Goal: Find specific fact: Find specific fact

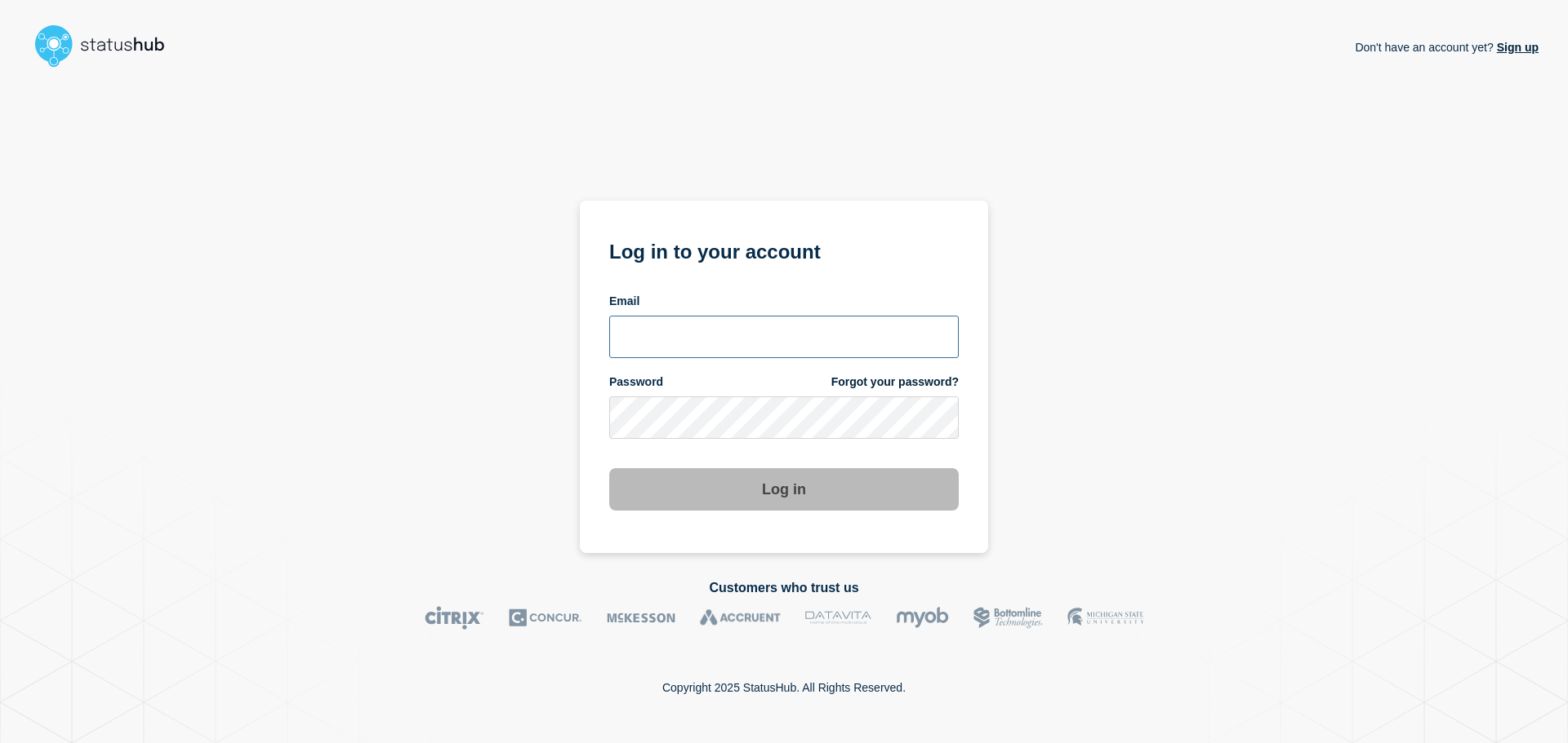
type input "xandra.martens@conexon.us"
click at [767, 487] on button "Log in" at bounding box center [784, 490] width 349 height 43
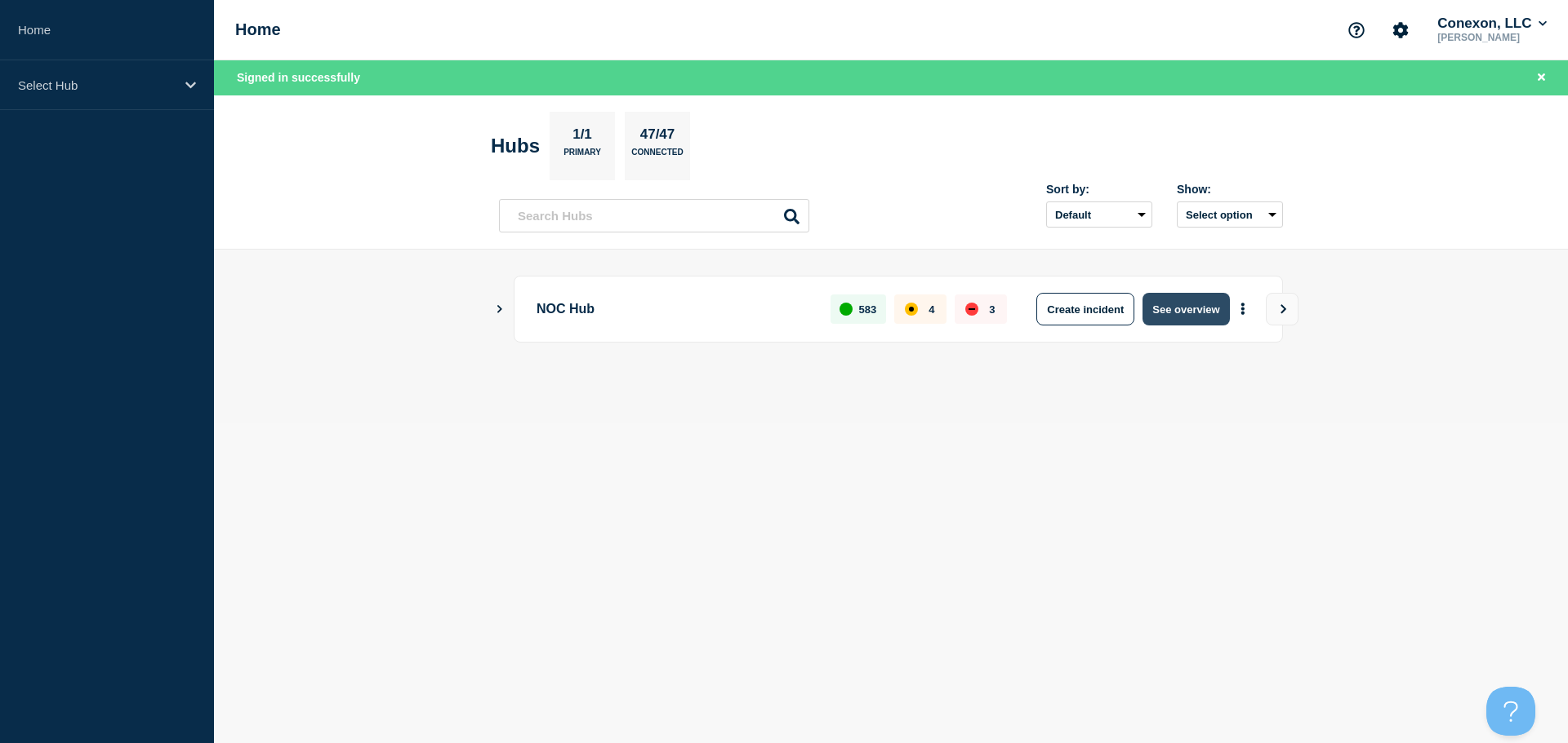
click at [1161, 304] on button "See overview" at bounding box center [1185, 310] width 86 height 32
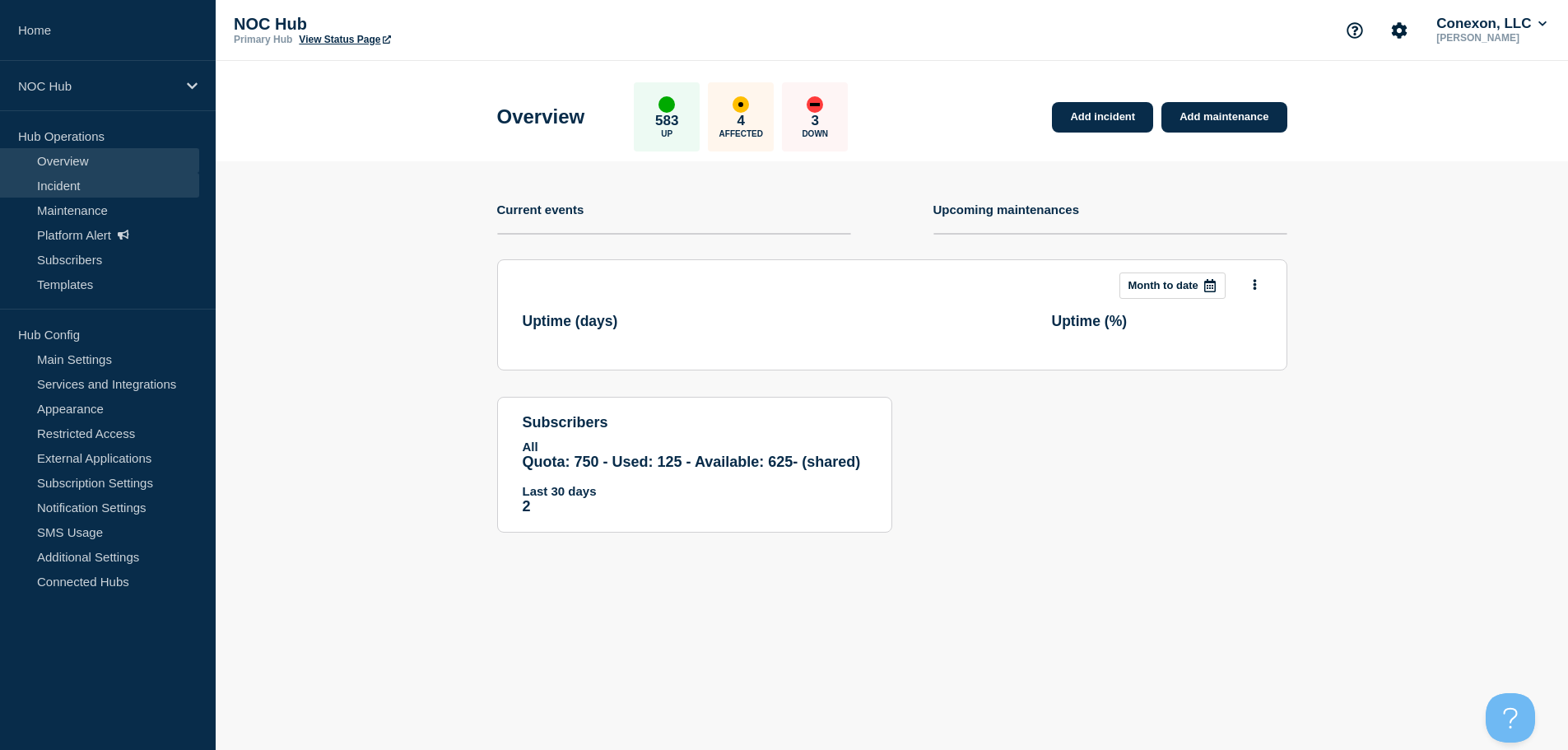
click at [64, 190] on link "Incident" at bounding box center [99, 185] width 199 height 25
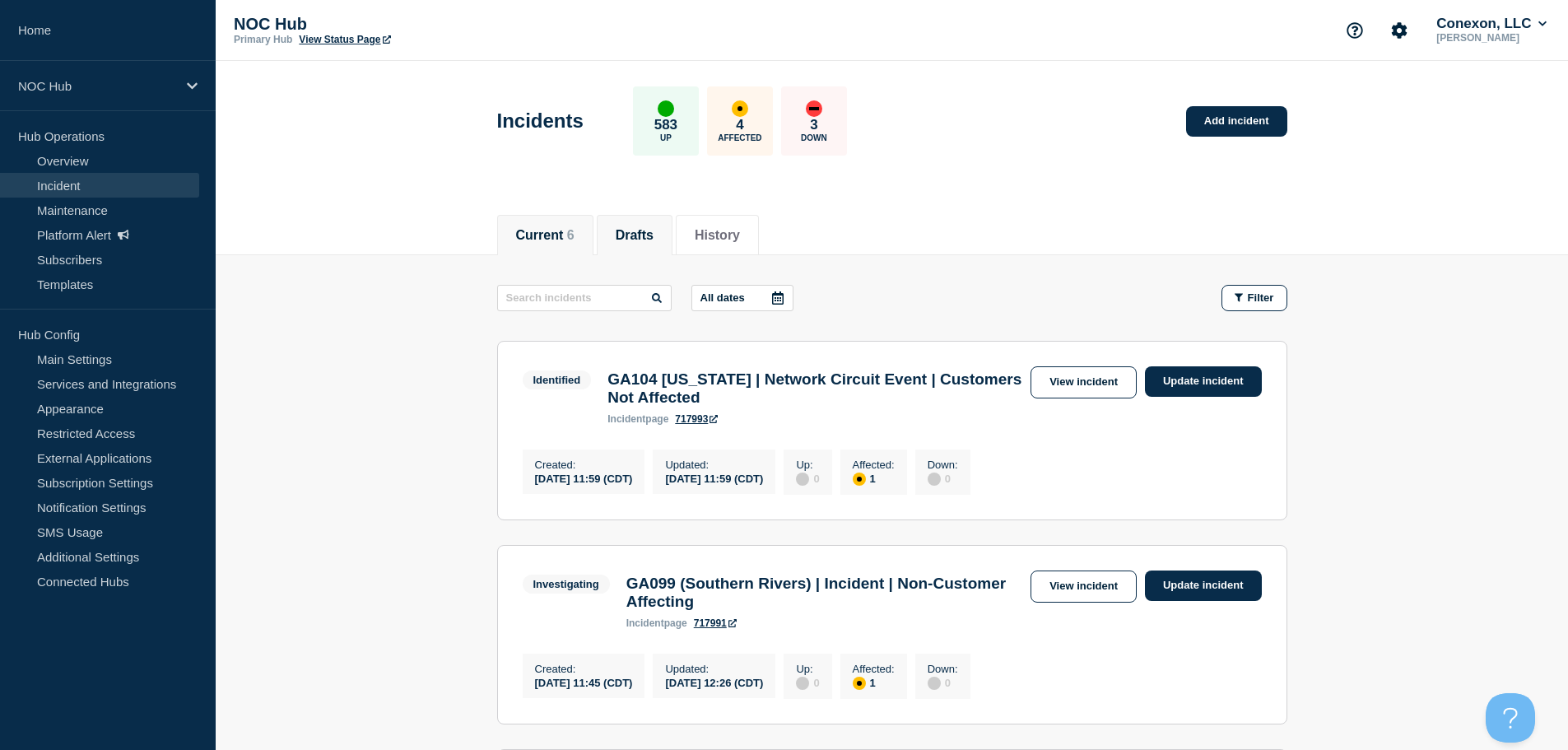
click at [624, 226] on li "Drafts" at bounding box center [635, 235] width 76 height 41
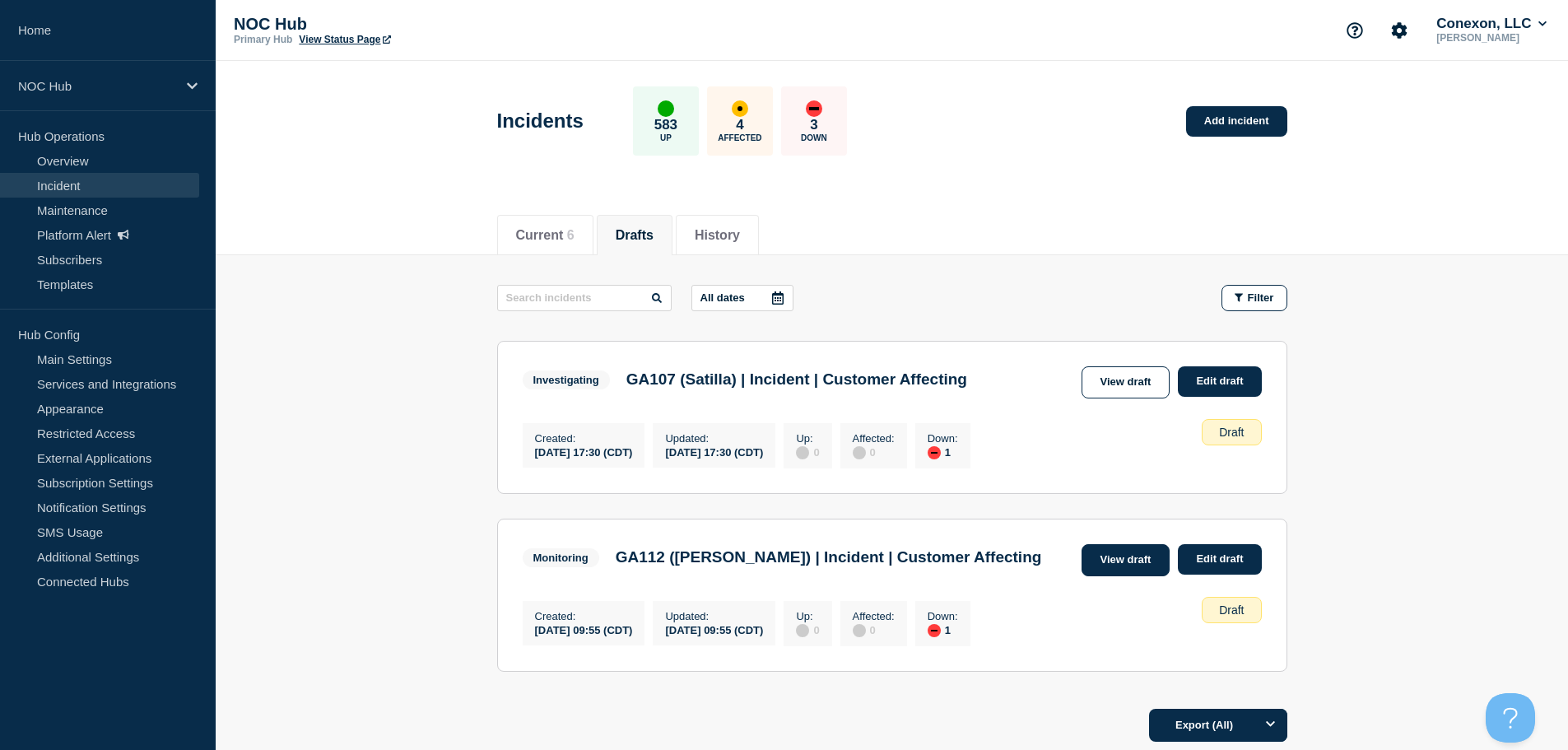
click at [1099, 549] on link "View draft" at bounding box center [1126, 560] width 89 height 32
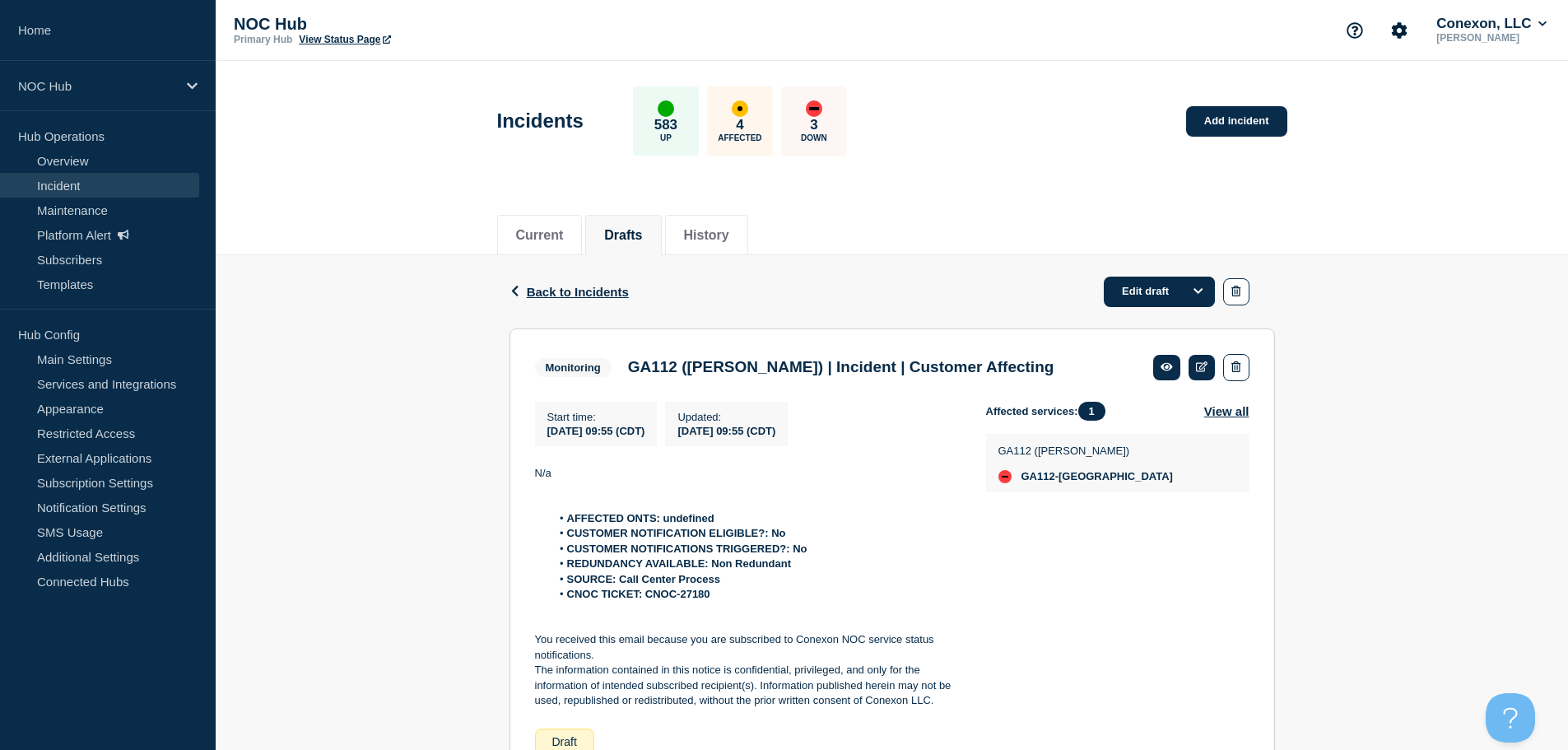
click at [684, 589] on li "CNOC TICKET: CNOC-27180" at bounding box center [756, 595] width 409 height 15
copy strong "27180"
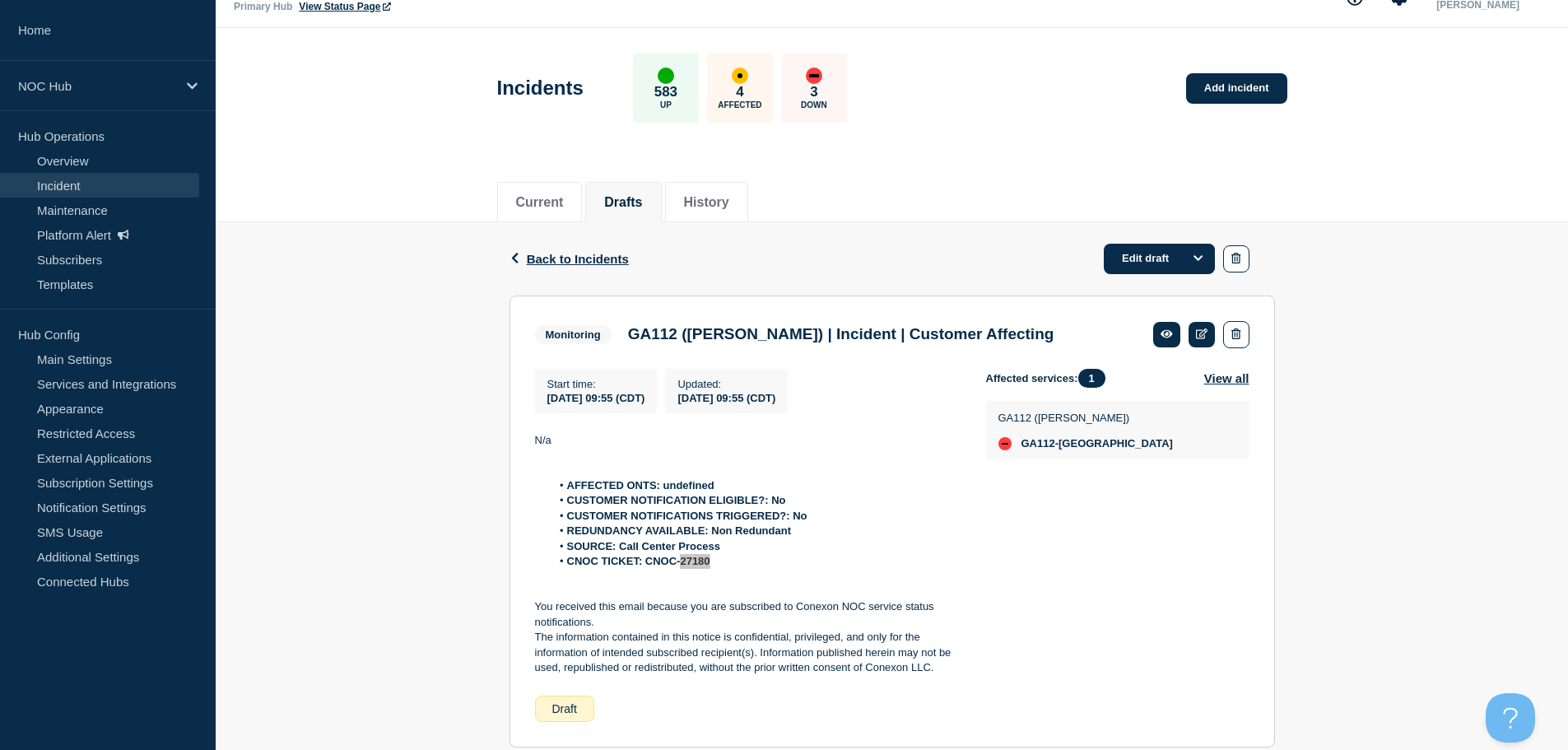
scroll to position [82, 0]
